Goal: Check status

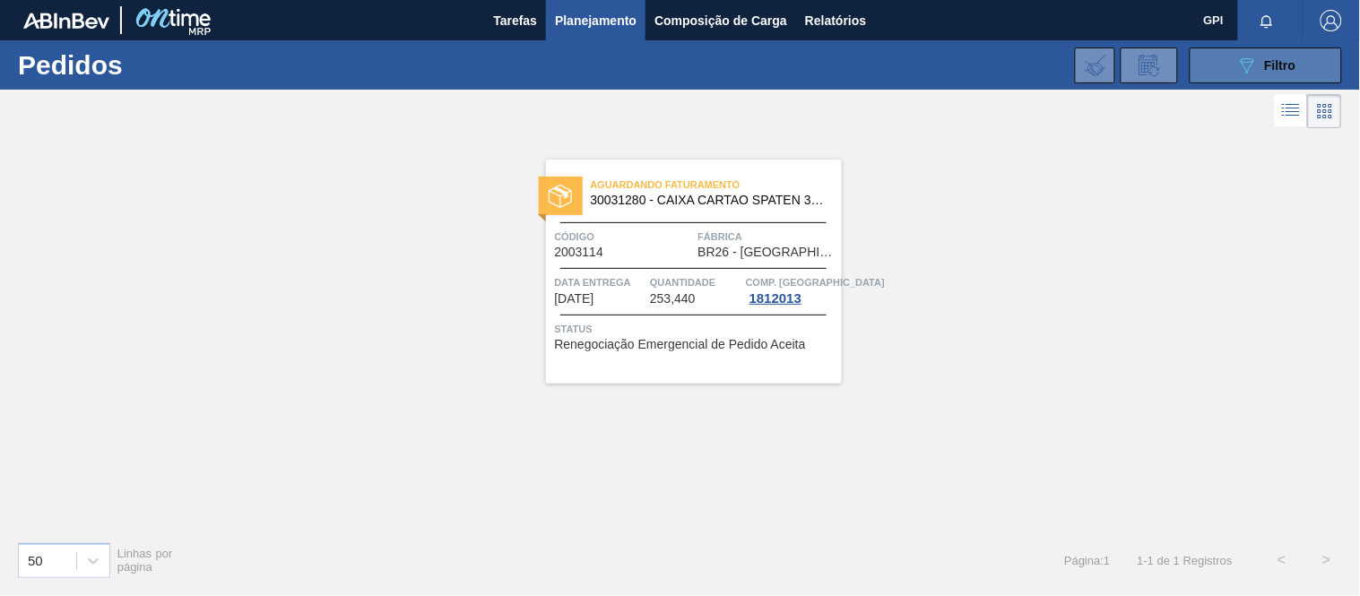
click at [1284, 73] on div "089F7B8B-B2A5-4AFE-B5C0-19BA573D28AC Filtro" at bounding box center [1266, 66] width 60 height 22
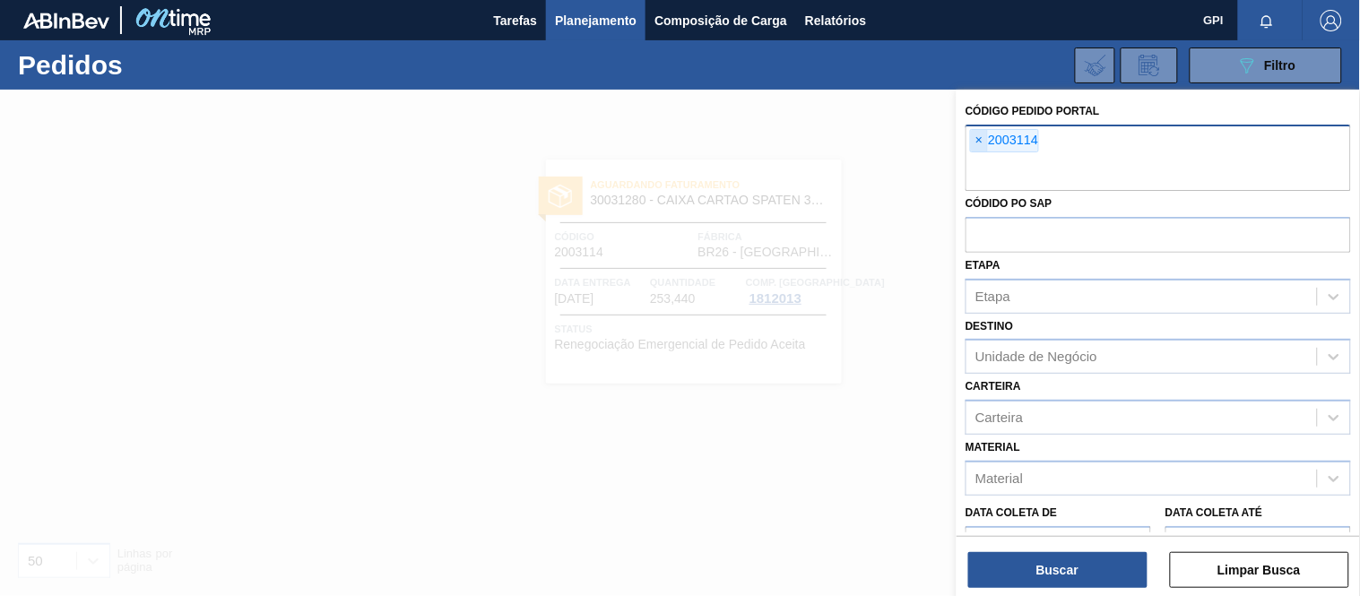
click at [979, 139] on span "×" at bounding box center [979, 141] width 17 height 22
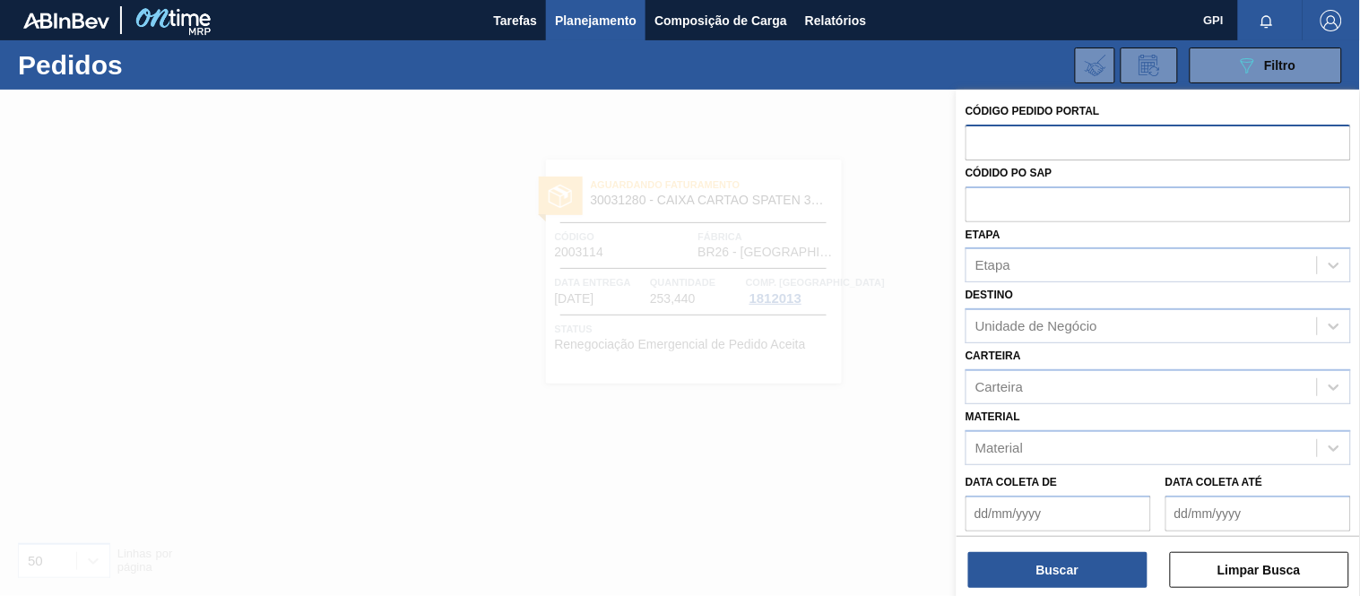
paste input "1976680"
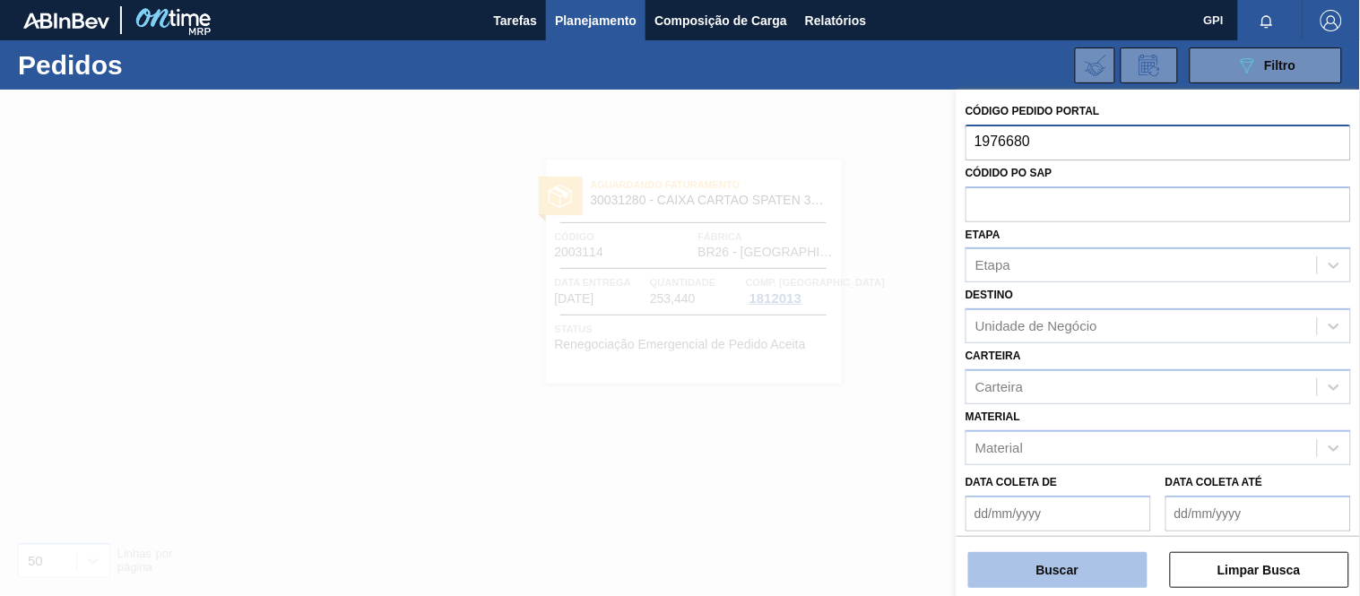
type input "1976680"
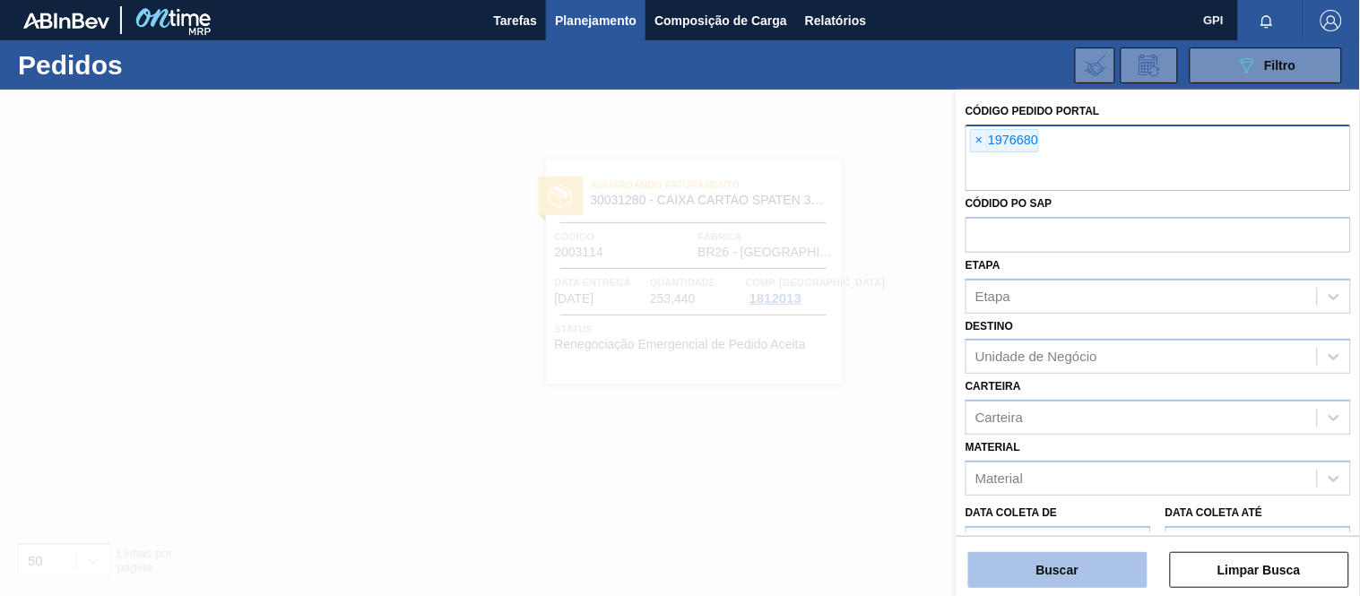
click at [1027, 565] on button "Buscar" at bounding box center [1057, 570] width 179 height 36
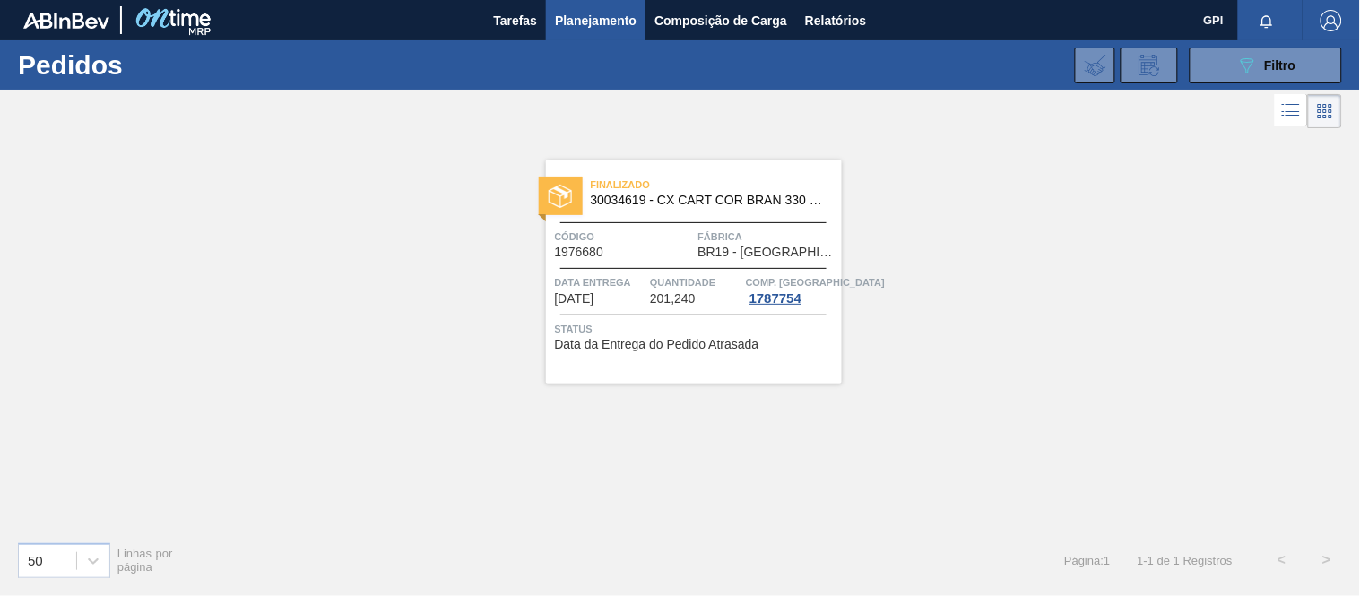
click at [676, 228] on span "Código" at bounding box center [624, 237] width 139 height 18
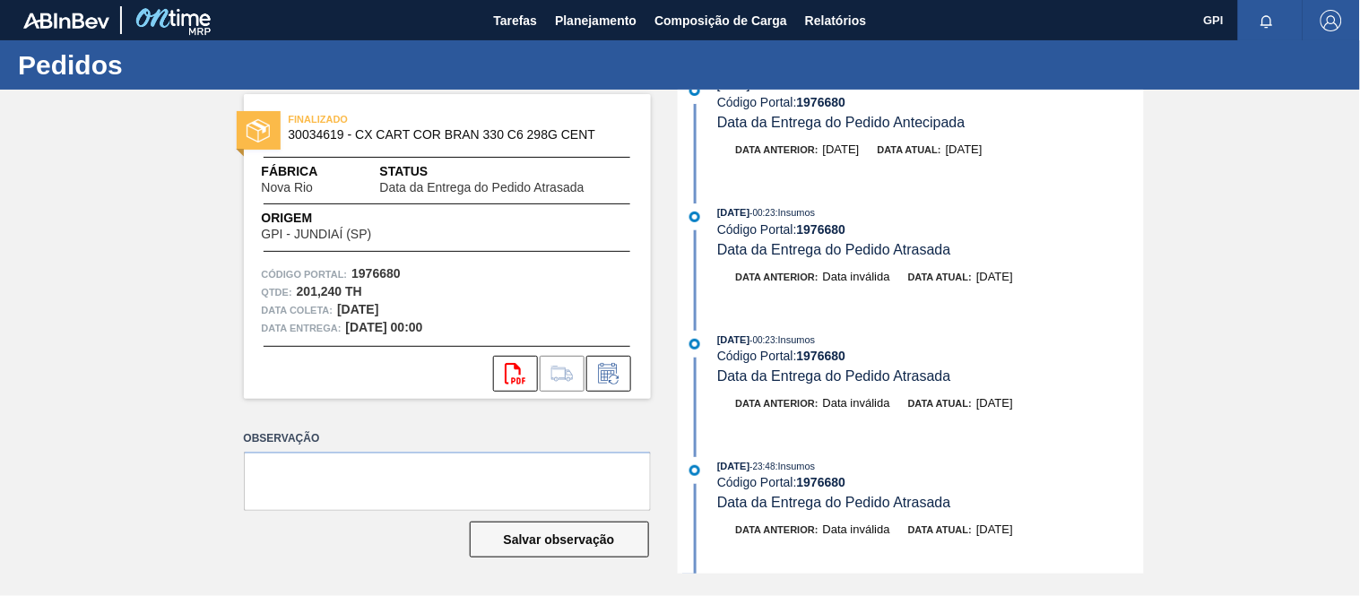
scroll to position [168, 0]
drag, startPoint x: 1144, startPoint y: 124, endPoint x: 1144, endPoint y: 141, distance: 17.0
click at [1144, 141] on div "FINALIZADO 30034619 - CX CART COR BRAN 330 C6 298G CENT Fábrica Nova Rio Status…" at bounding box center [680, 332] width 1360 height 484
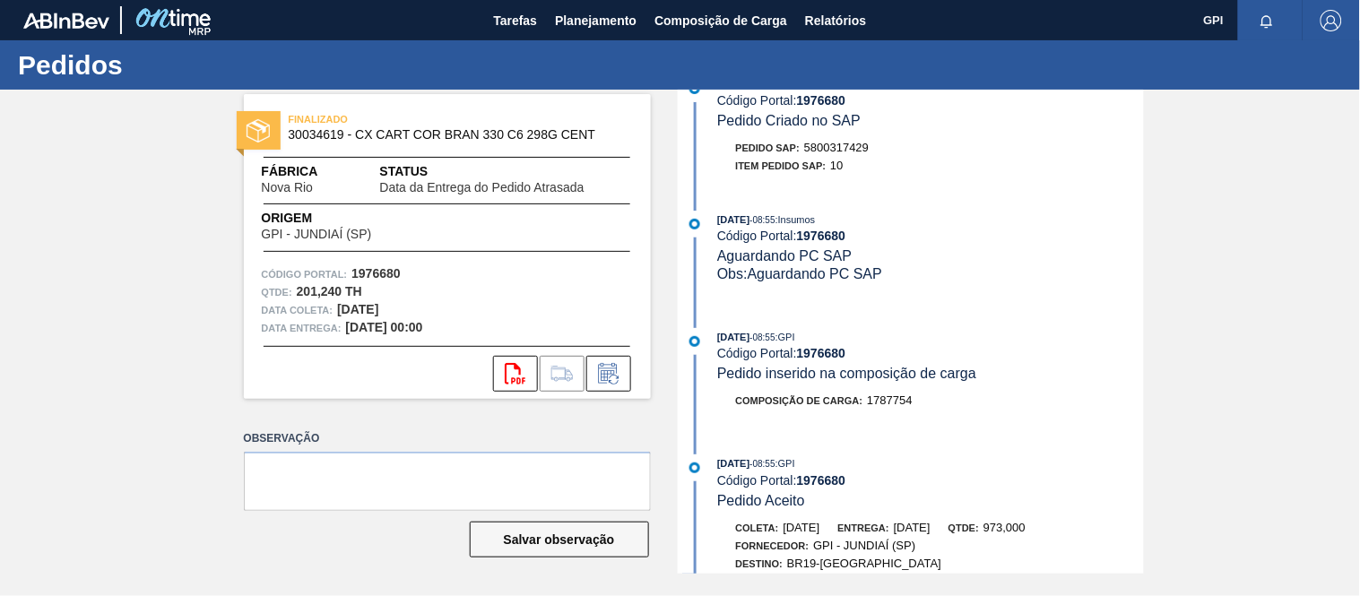
scroll to position [4731, 0]
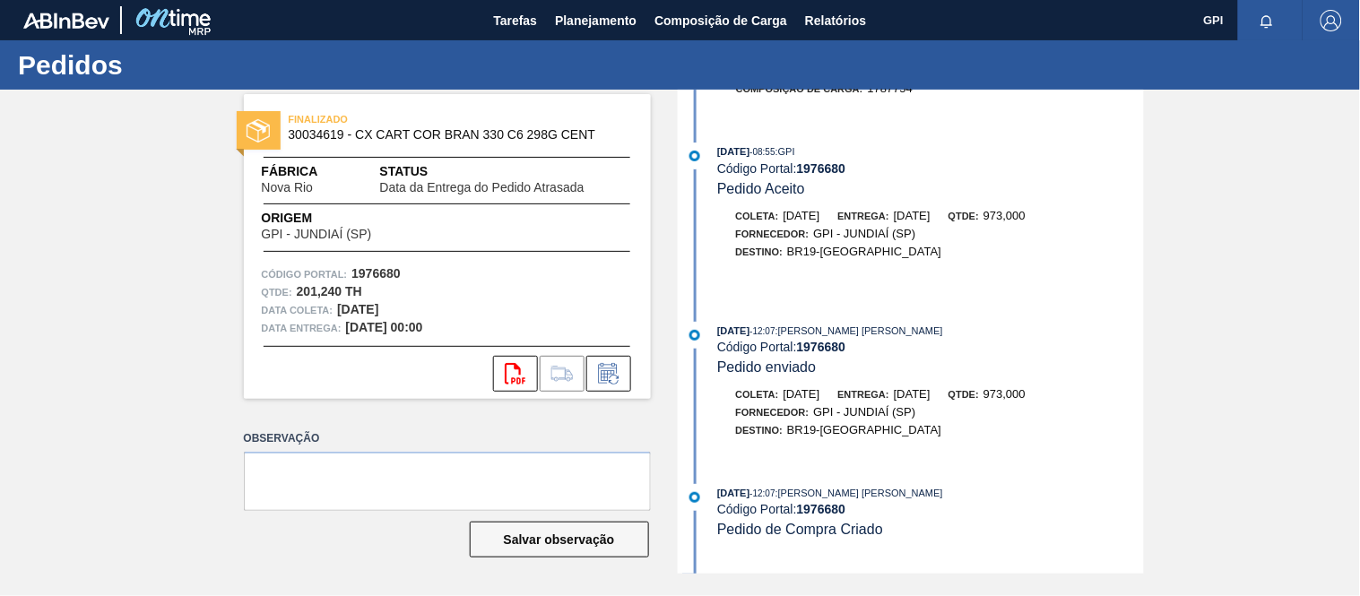
click at [380, 264] on div "FINALIZADO 30034619 - CX CART COR BRAN 330 C6 298G CENT Fábrica Nova Rio Status…" at bounding box center [447, 246] width 407 height 305
copy strong "1976680"
drag, startPoint x: 601, startPoint y: 134, endPoint x: 289, endPoint y: 139, distance: 312.9
click at [289, 139] on span "30034619 - CX CART COR BRAN 330 C6 298G CENT" at bounding box center [451, 134] width 325 height 13
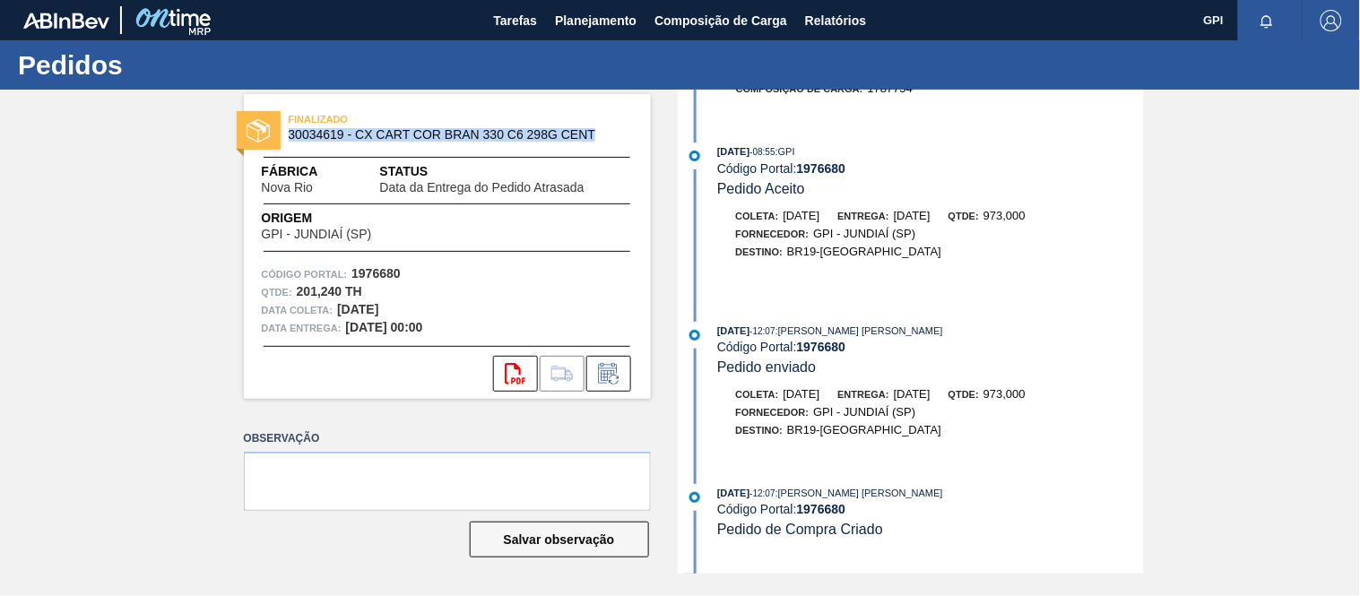
copy span "30034619 - CX CART COR BRAN 330 C6 298G CENT"
click at [362, 270] on strong "1976680" at bounding box center [375, 273] width 49 height 14
copy strong "1976680"
